Goal: Information Seeking & Learning: Learn about a topic

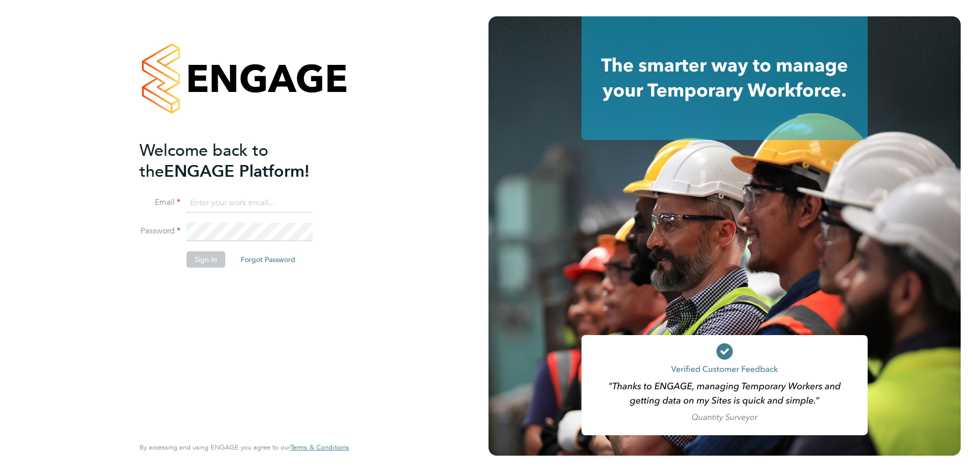
type input "rhyscook@buildingcareersuk.com"
click at [216, 268] on li "Sign In Forgot Password" at bounding box center [239, 265] width 199 height 27
click at [216, 262] on button "Sign In" at bounding box center [206, 260] width 39 height 16
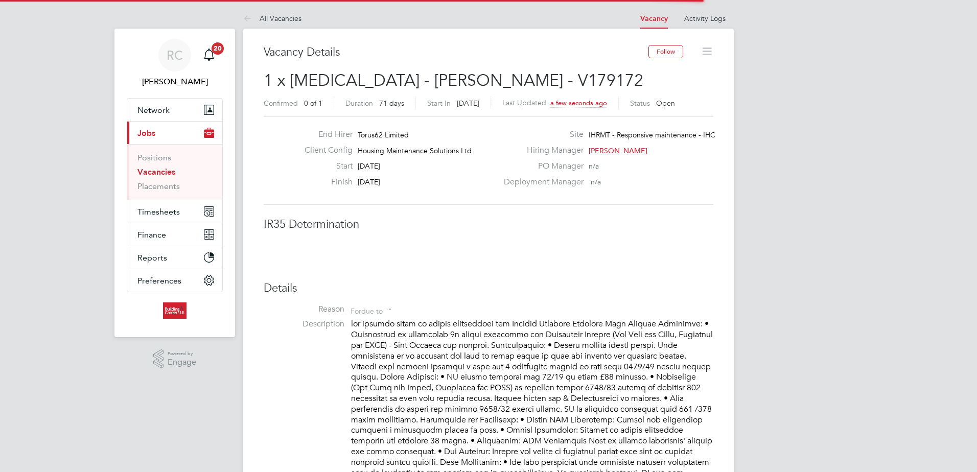
scroll to position [30, 72]
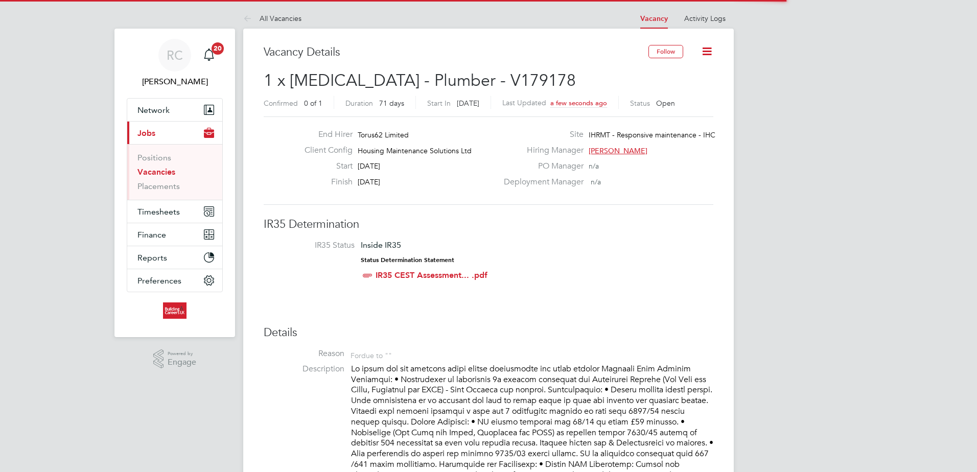
scroll to position [30, 72]
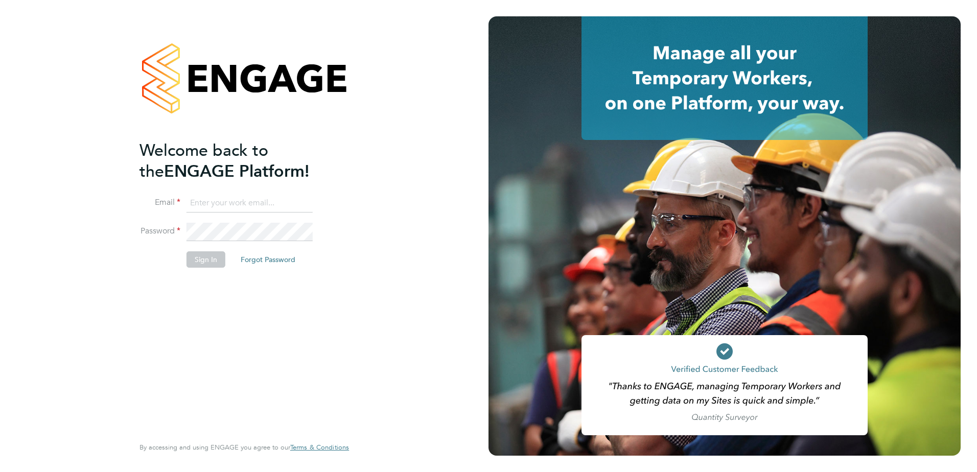
type input "[EMAIL_ADDRESS][DOMAIN_NAME]"
click at [208, 263] on button "Sign In" at bounding box center [206, 260] width 39 height 16
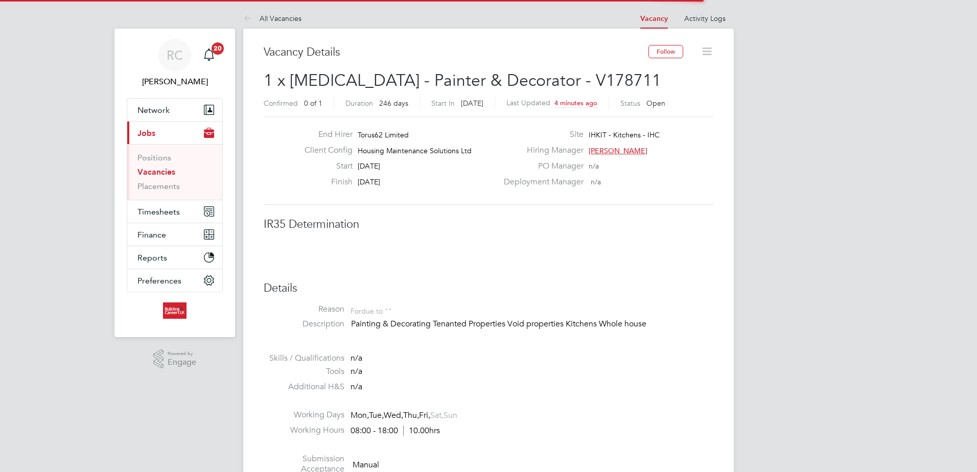
scroll to position [30, 72]
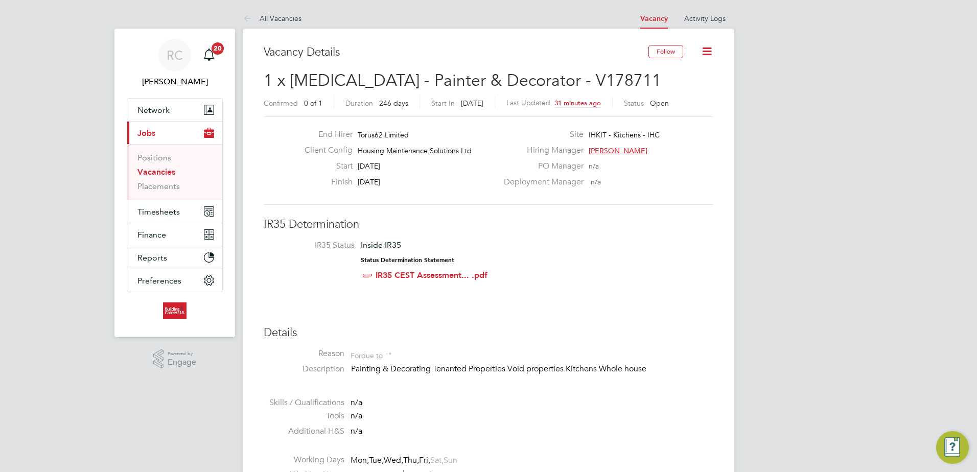
click at [543, 81] on span "1 x [MEDICAL_DATA] - Painter & Decorator - V178711" at bounding box center [463, 81] width 398 height 20
copy span "V178711"
